Goal: Task Accomplishment & Management: Use online tool/utility

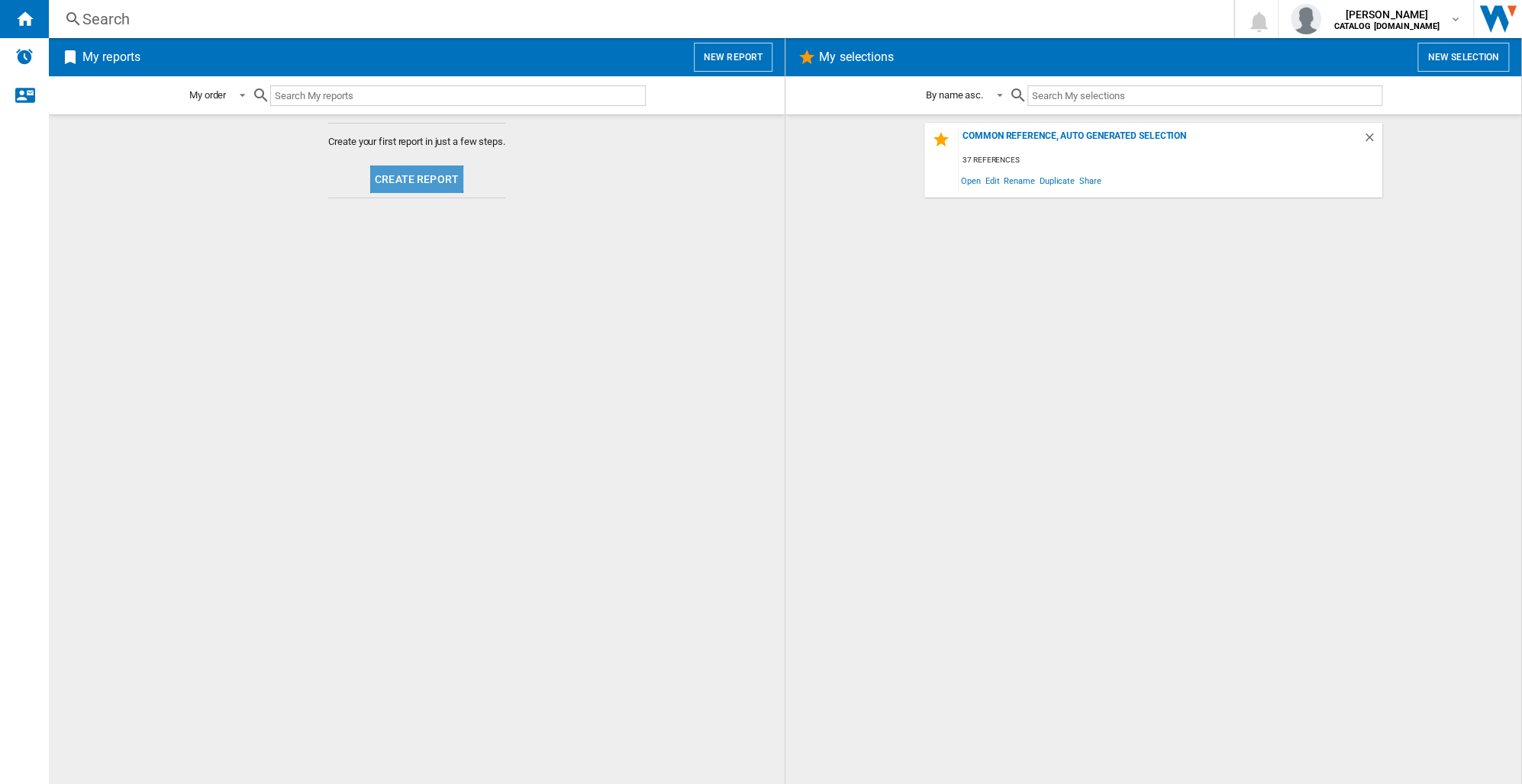
click at [414, 176] on button "Create report" at bounding box center [417, 179] width 93 height 28
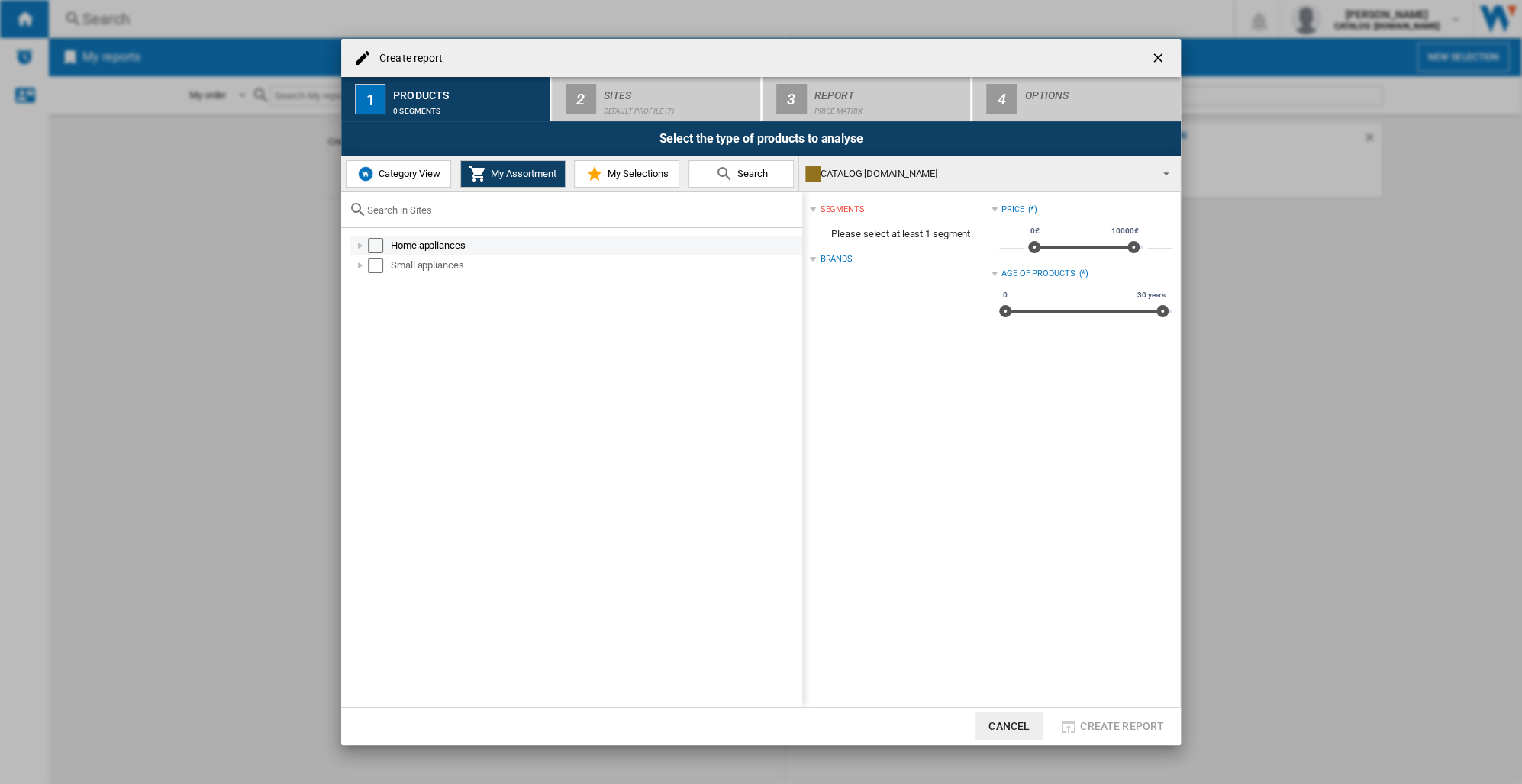
click at [356, 247] on div at bounding box center [360, 246] width 16 height 16
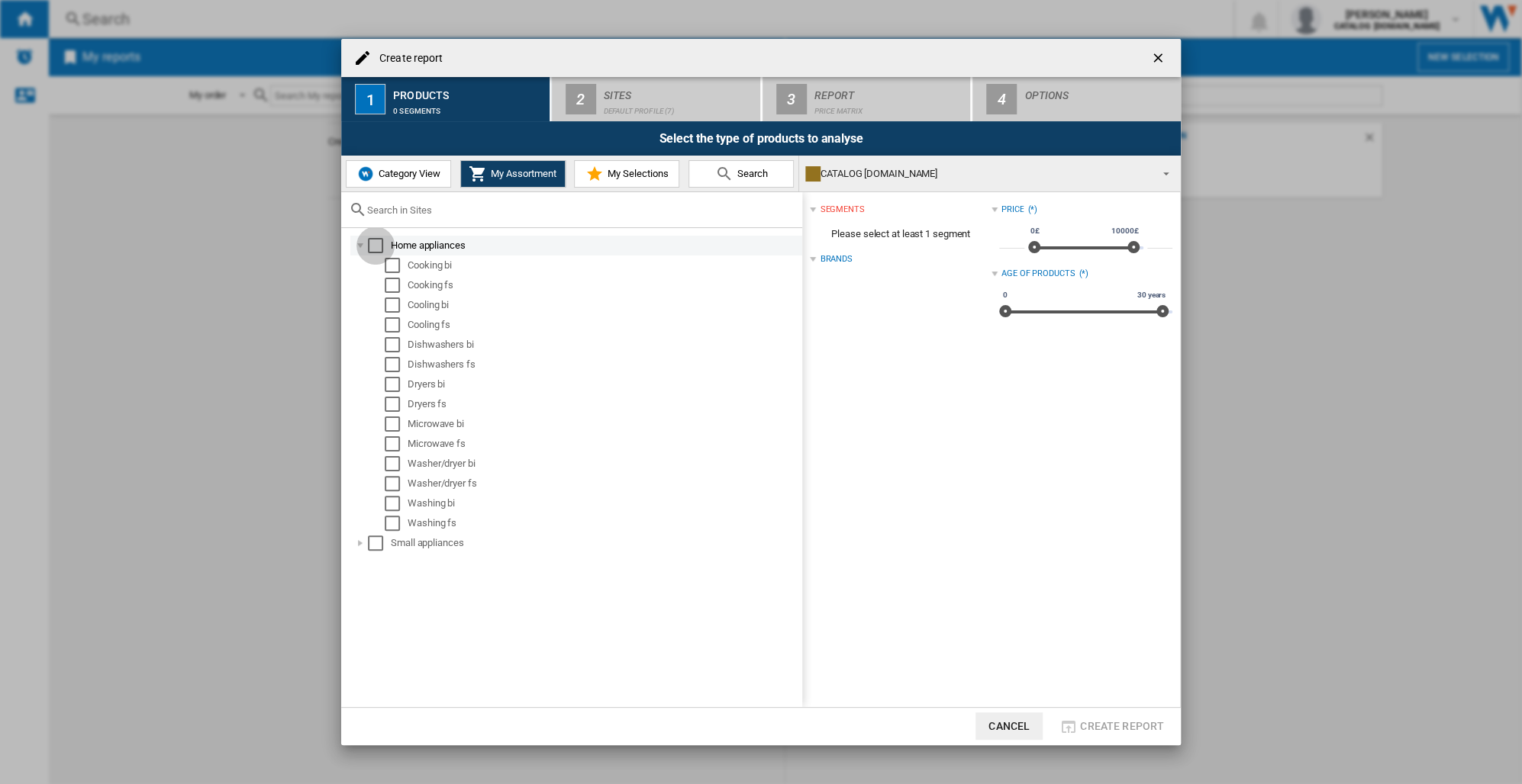
click at [373, 245] on div "Select" at bounding box center [376, 246] width 16 height 16
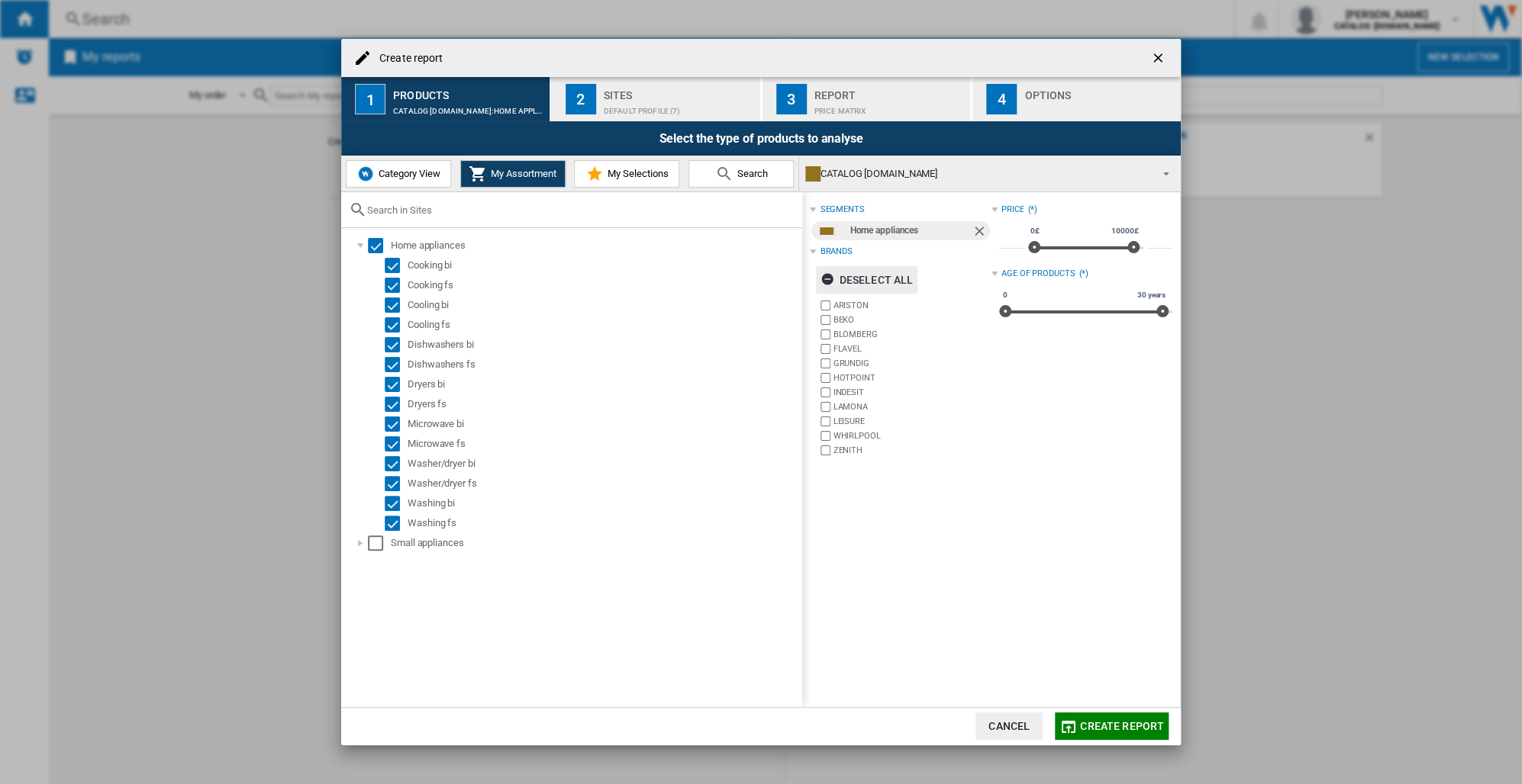
click at [830, 281] on ng-md-icon "button" at bounding box center [829, 281] width 18 height 18
click at [618, 102] on div "Default profile (7)" at bounding box center [678, 107] width 150 height 16
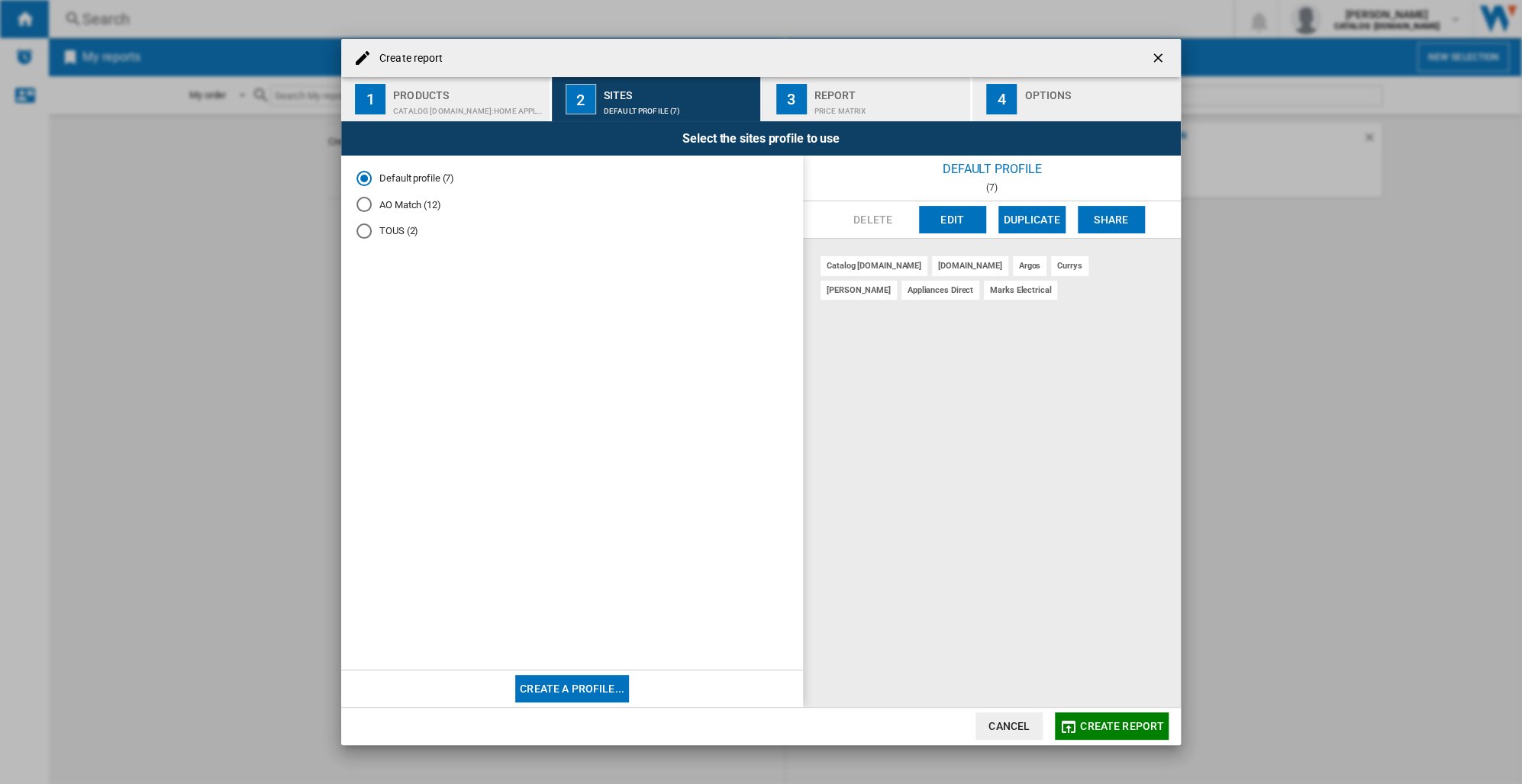
click at [1107, 729] on span "Create report" at bounding box center [1122, 726] width 84 height 12
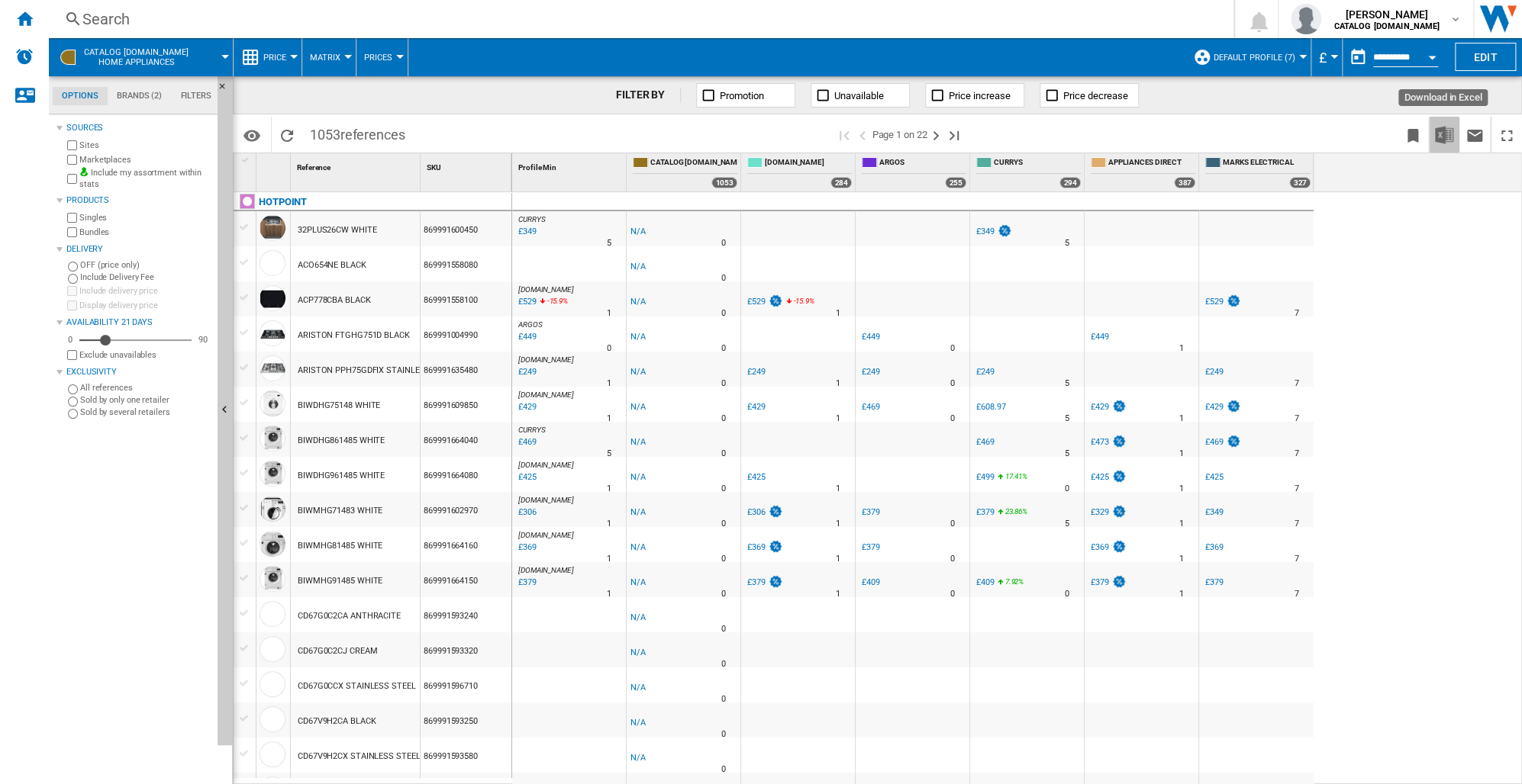
click at [1443, 134] on img "Download in Excel" at bounding box center [1444, 135] width 18 height 18
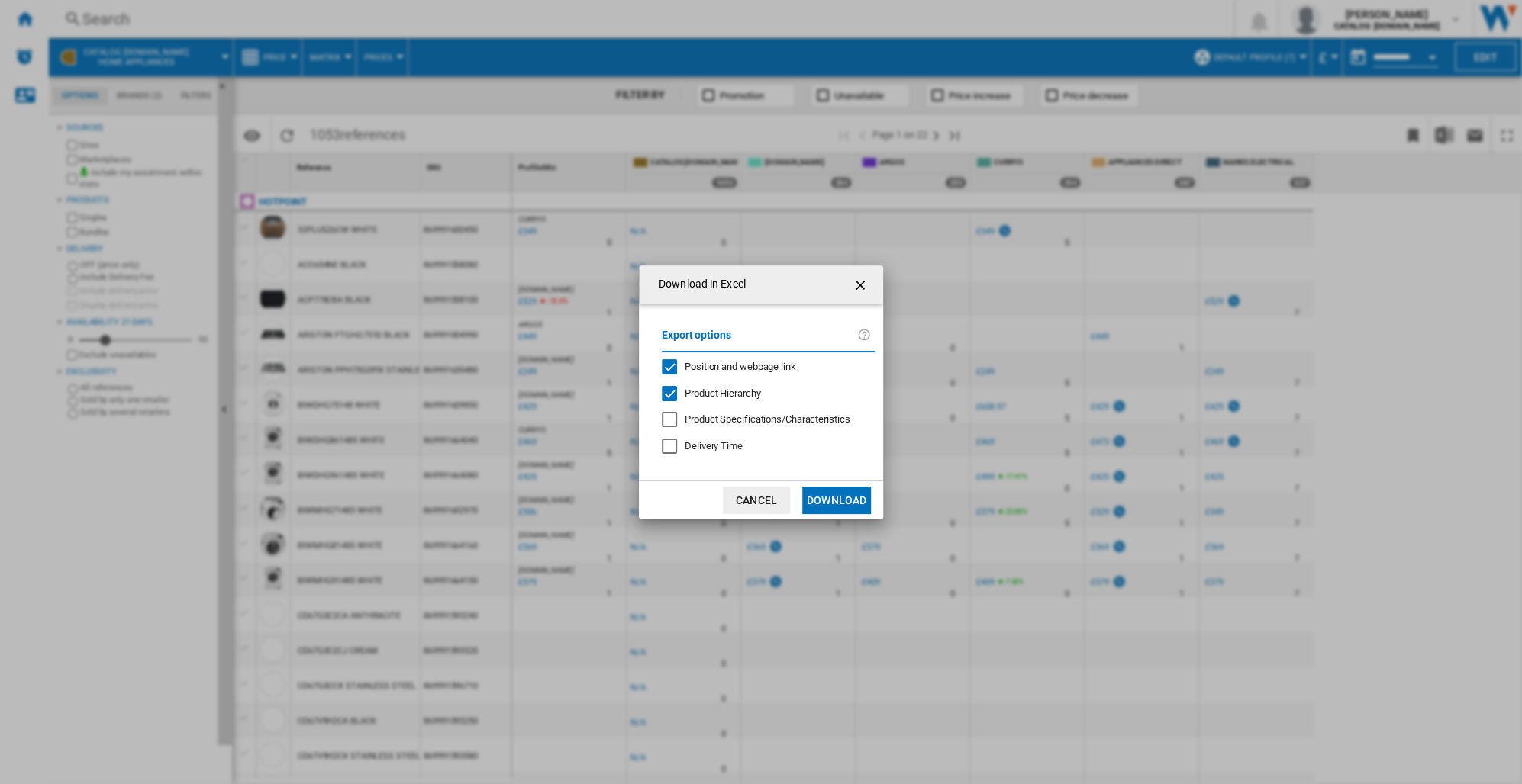
click at [821, 499] on button "Download" at bounding box center [836, 501] width 69 height 28
